Goal: Complete application form

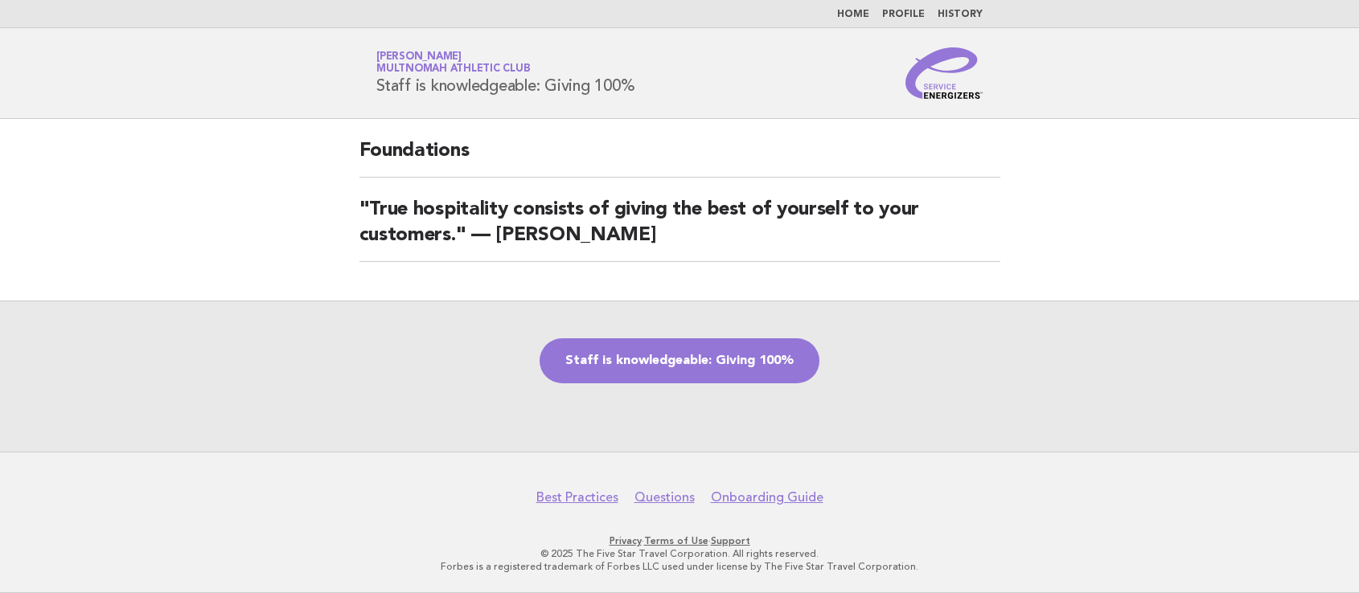
click at [757, 365] on link "Staff is knowledgeable: Giving 100%" at bounding box center [680, 360] width 280 height 45
click at [691, 363] on link "Staff is knowledgeable: Giving 100%" at bounding box center [680, 360] width 280 height 45
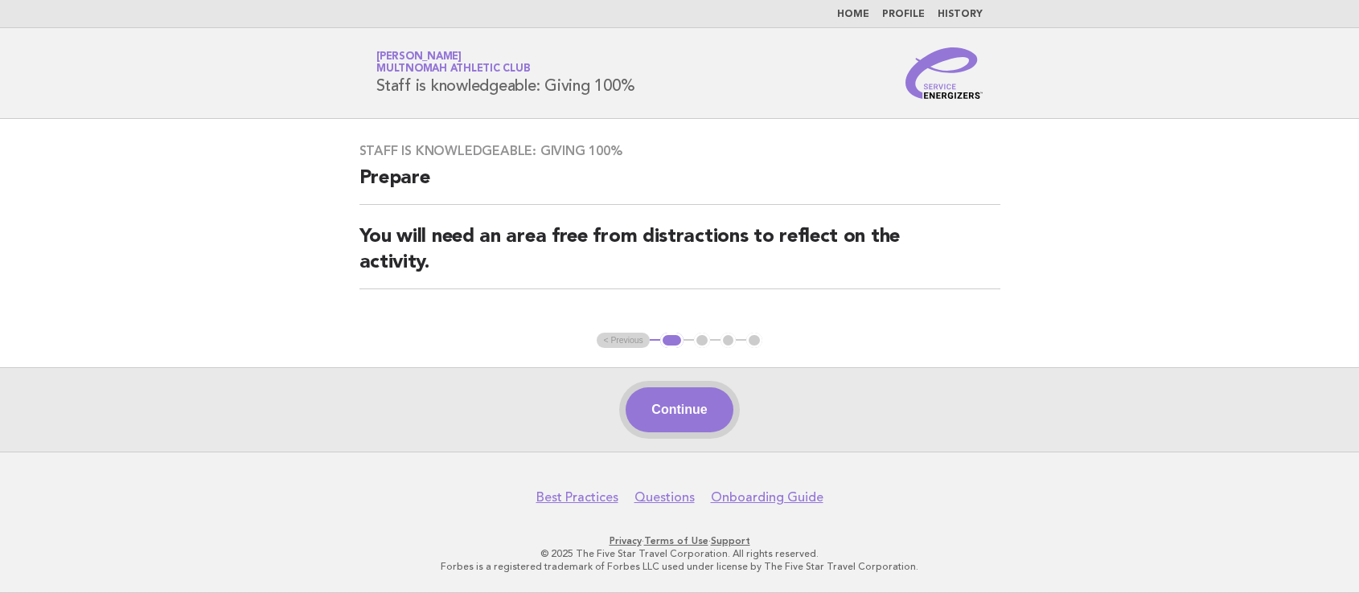
click at [693, 408] on button "Continue" at bounding box center [679, 410] width 107 height 45
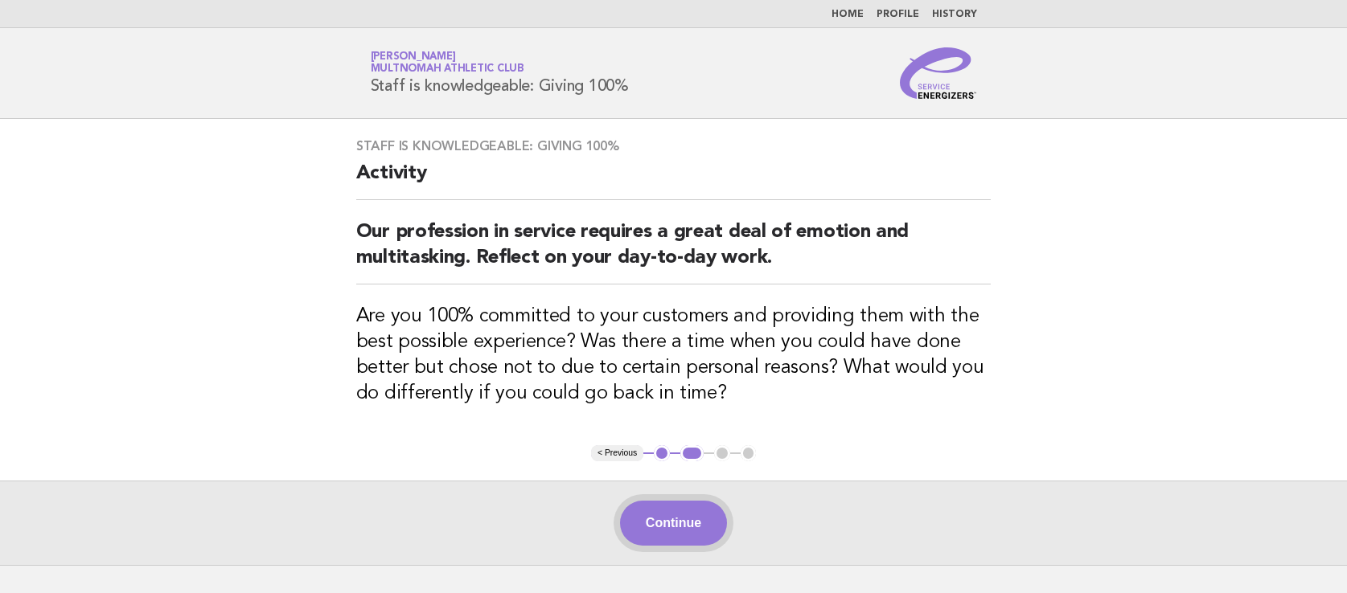
click at [679, 519] on button "Continue" at bounding box center [673, 523] width 107 height 45
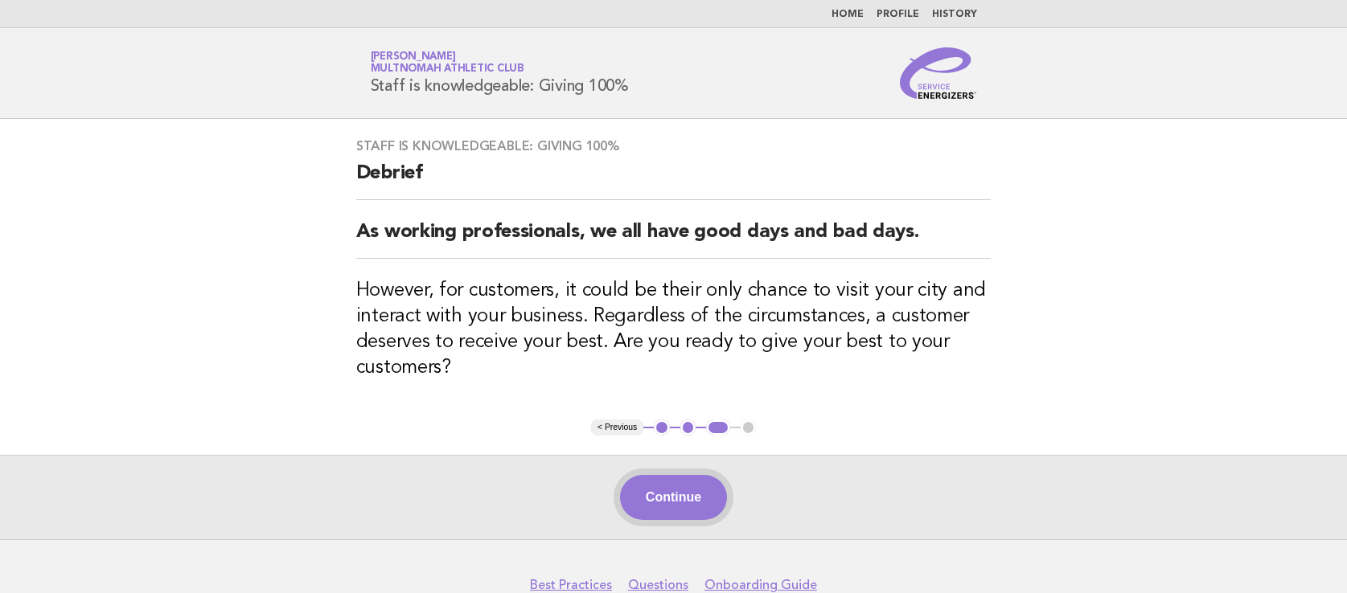
click at [692, 506] on button "Continue" at bounding box center [673, 497] width 107 height 45
